Goal: Information Seeking & Learning: Learn about a topic

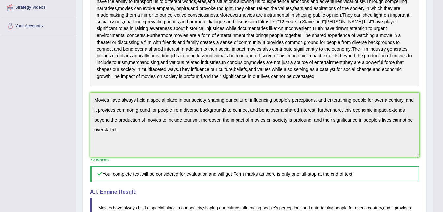
scroll to position [332, 0]
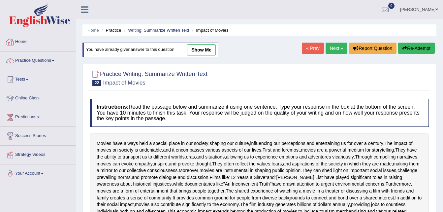
scroll to position [206, 0]
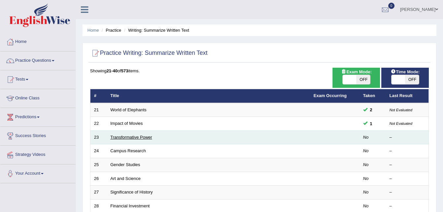
click at [150, 138] on link "Transformative Power" at bounding box center [132, 137] width 42 height 5
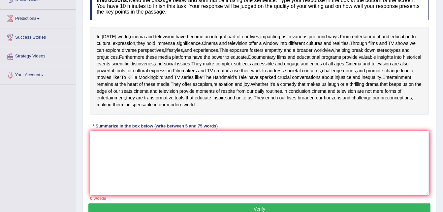
scroll to position [98, 0]
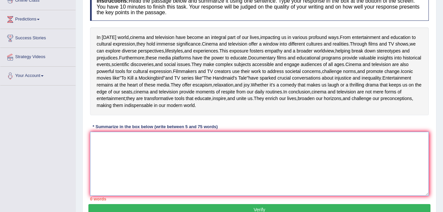
click at [109, 185] on textarea at bounding box center [259, 164] width 339 height 64
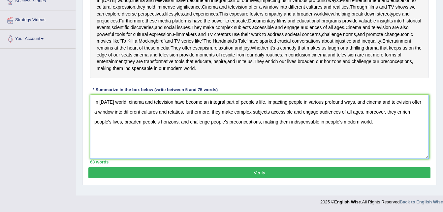
scroll to position [177, 0]
type textarea "In today's world, cinema and television have become an integral part of people'…"
click at [295, 175] on button "Verify" at bounding box center [259, 172] width 342 height 11
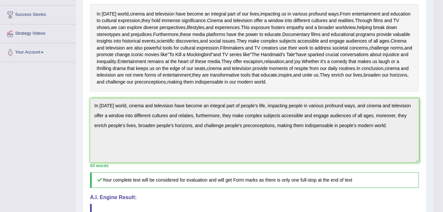
scroll to position [107, 0]
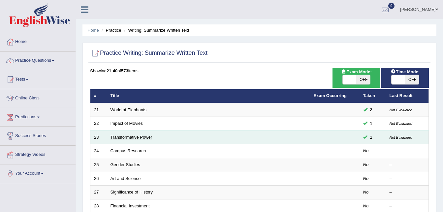
click at [149, 139] on link "Transformative Power" at bounding box center [132, 137] width 42 height 5
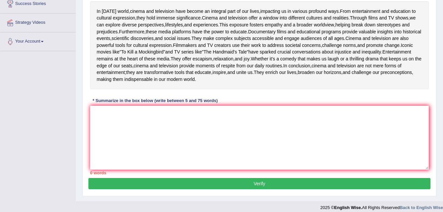
scroll to position [79, 0]
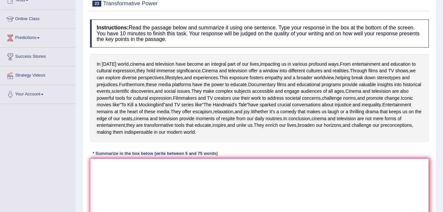
click at [108, 206] on textarea at bounding box center [259, 190] width 339 height 64
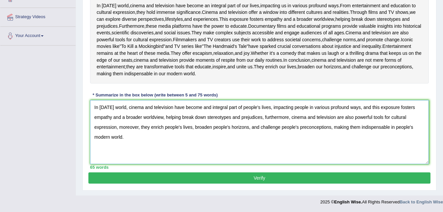
scroll to position [185, 0]
type textarea "In today's world, cinema and television have become and integral part of people…"
click at [289, 177] on button "Verify" at bounding box center [259, 177] width 342 height 11
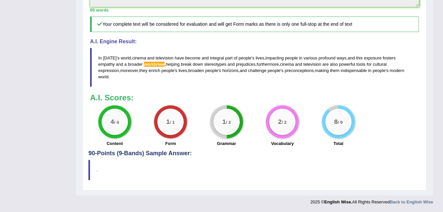
scroll to position [282, 0]
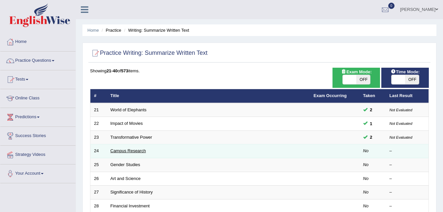
click at [130, 152] on link "Campus Research" at bounding box center [129, 150] width 36 height 5
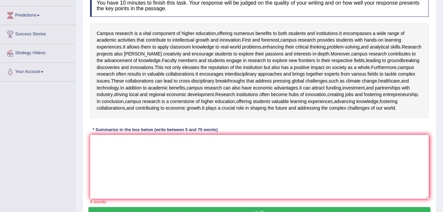
scroll to position [98, 0]
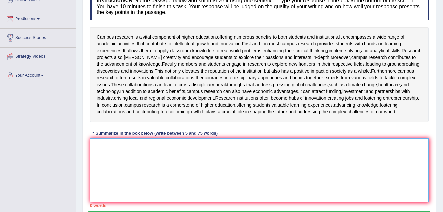
click at [102, 195] on textarea at bounding box center [259, 170] width 339 height 64
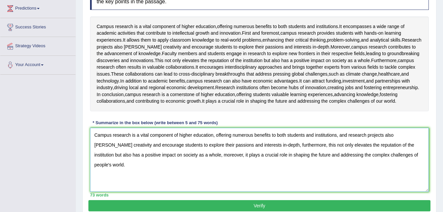
scroll to position [190, 0]
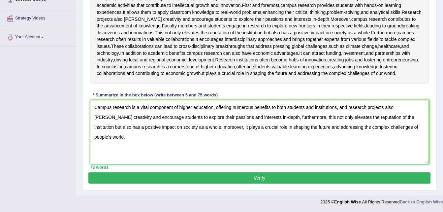
type textarea "Campus research is a vital component of higher education, offering numerous ben…"
click at [275, 177] on button "Verify" at bounding box center [259, 177] width 342 height 11
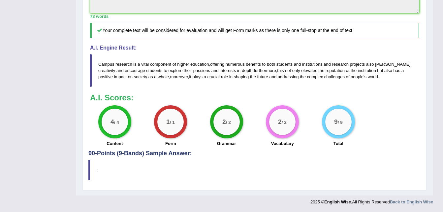
scroll to position [332, 0]
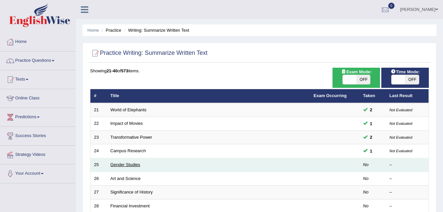
click at [125, 165] on link "Gender Studies" at bounding box center [126, 164] width 30 height 5
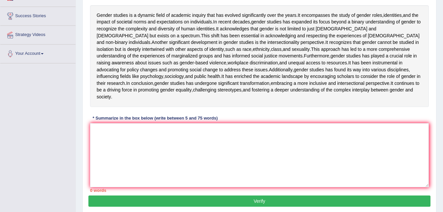
scroll to position [119, 0]
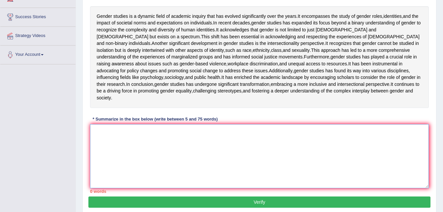
click at [108, 173] on textarea at bounding box center [259, 156] width 339 height 64
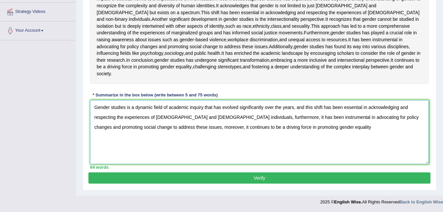
scroll to position [184, 0]
type textarea "Gender studies is a dynamic field of academic inquiry that has evolved signific…"
click at [297, 179] on button "Verify" at bounding box center [259, 177] width 342 height 11
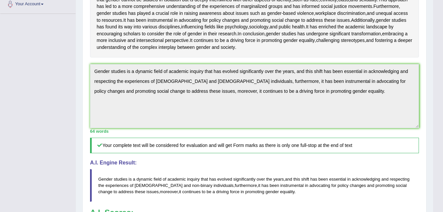
scroll to position [167, 0]
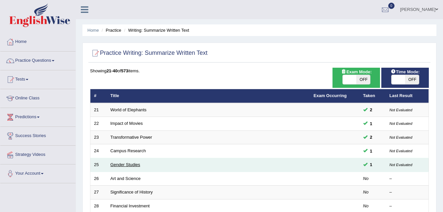
click at [129, 167] on link "Gender Studies" at bounding box center [126, 164] width 30 height 5
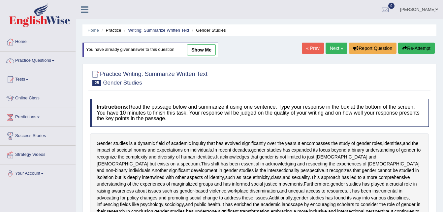
scroll to position [185, 0]
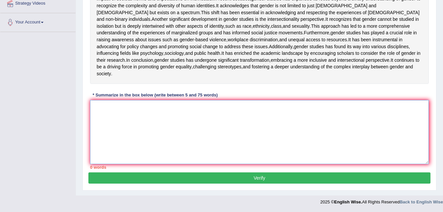
click at [101, 115] on textarea at bounding box center [259, 132] width 339 height 64
paste textarea "Gender studies is a dynamic field of academic inquiry that has evolved signific…"
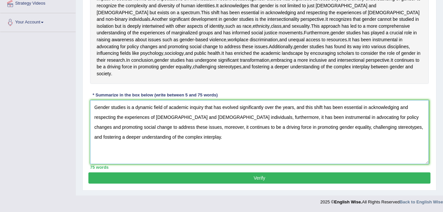
type textarea "Gender studies is a dynamic field of academic inquiry that has evolved signific…"
click at [220, 182] on button "Verify" at bounding box center [259, 177] width 342 height 11
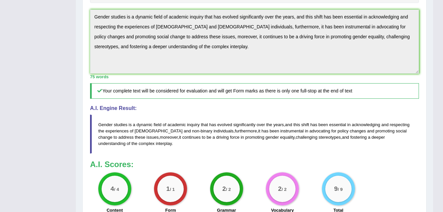
scroll to position [207, 0]
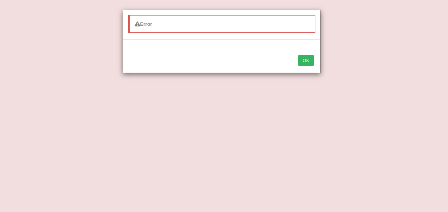
click at [307, 60] on button "OK" at bounding box center [305, 60] width 15 height 11
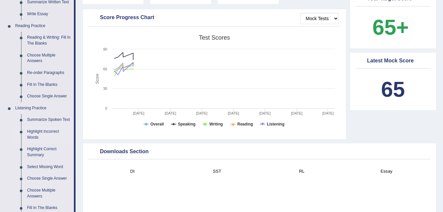
click at [46, 130] on link "Highlight Incorrect Words" at bounding box center [49, 134] width 50 height 17
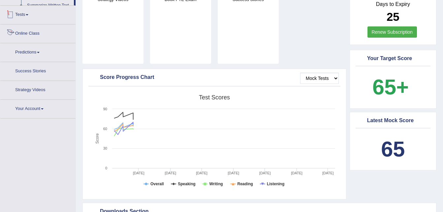
scroll to position [179, 0]
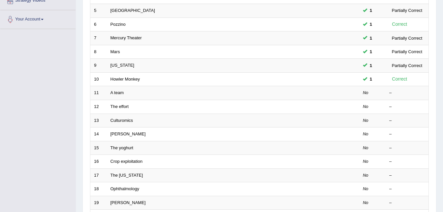
scroll to position [198, 0]
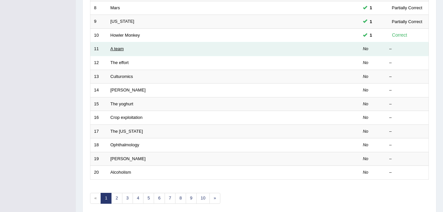
click at [118, 47] on link "A team" at bounding box center [117, 48] width 13 height 5
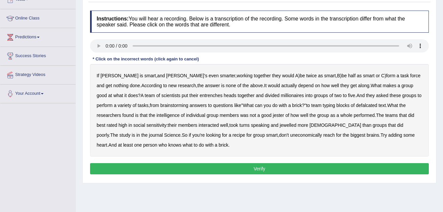
scroll to position [79, 0]
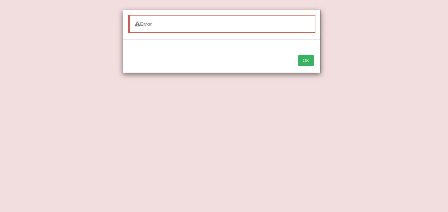
click at [309, 59] on button "OK" at bounding box center [305, 60] width 15 height 11
